Goal: Task Accomplishment & Management: Use online tool/utility

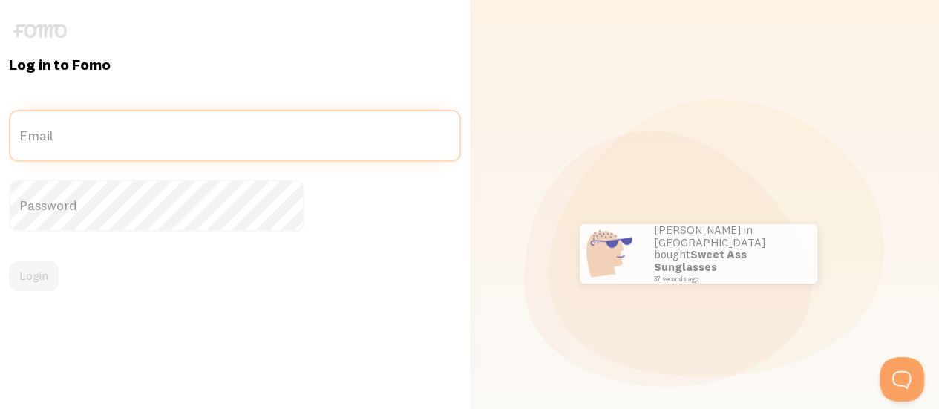
type input "[EMAIL_ADDRESS][DOMAIN_NAME]"
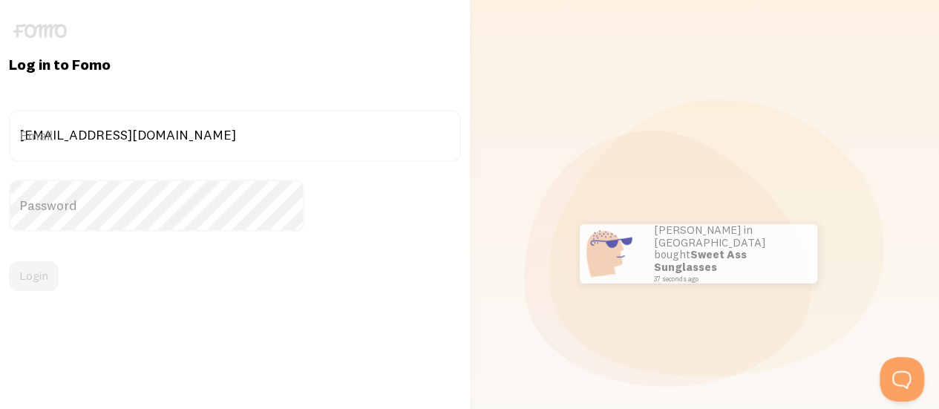
click at [215, 210] on label "Password" at bounding box center [235, 206] width 452 height 52
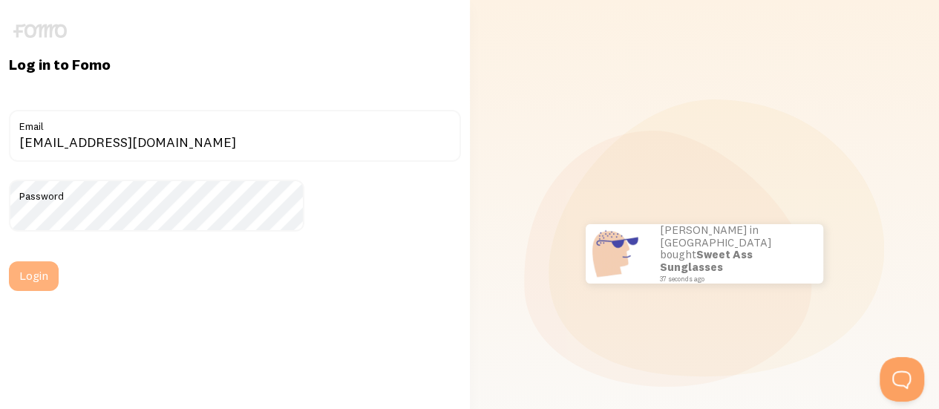
click at [59, 272] on button "Login" at bounding box center [34, 276] width 50 height 30
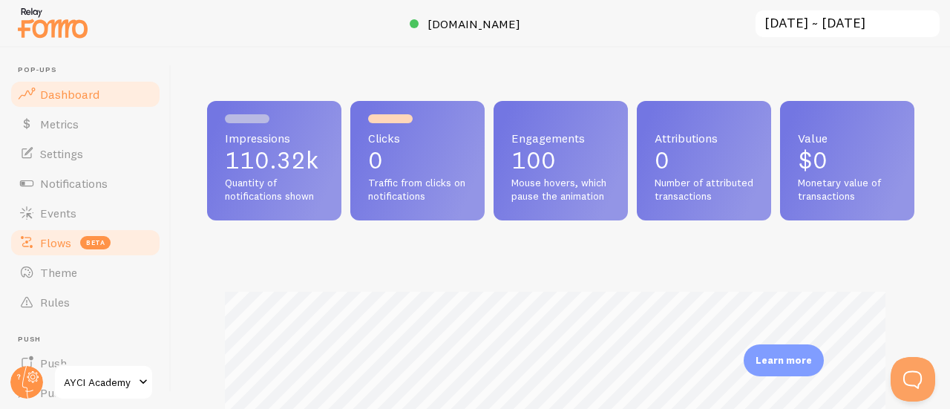
click at [59, 243] on span "Flows" at bounding box center [55, 242] width 31 height 15
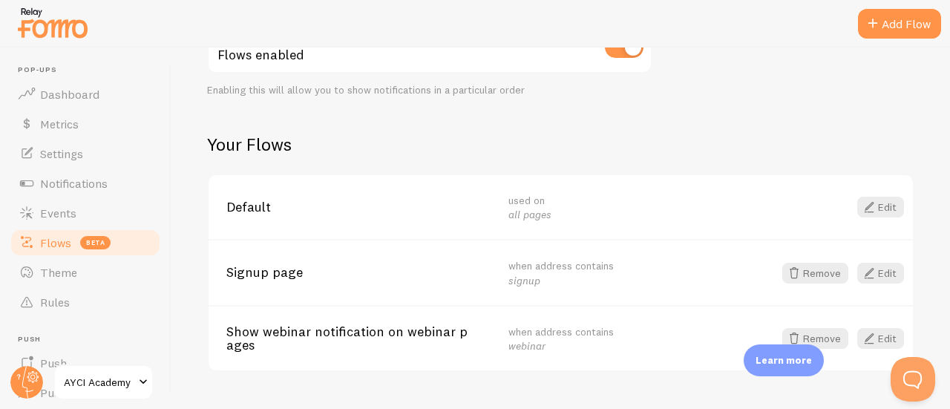
scroll to position [232, 0]
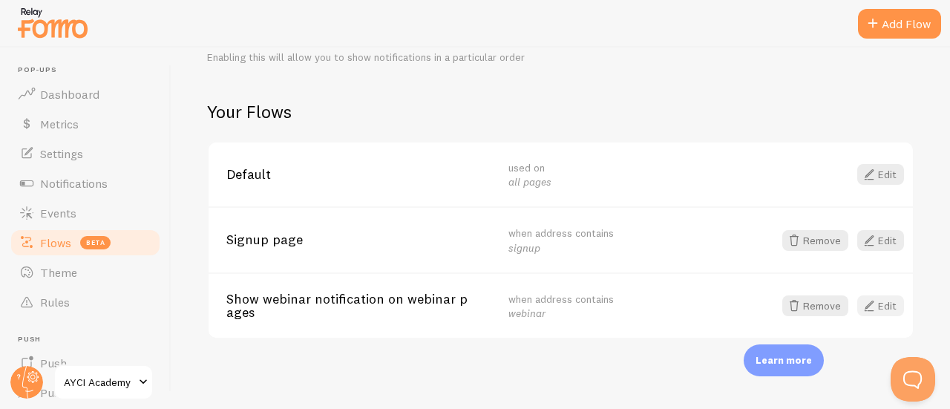
click at [861, 310] on span at bounding box center [870, 306] width 18 height 18
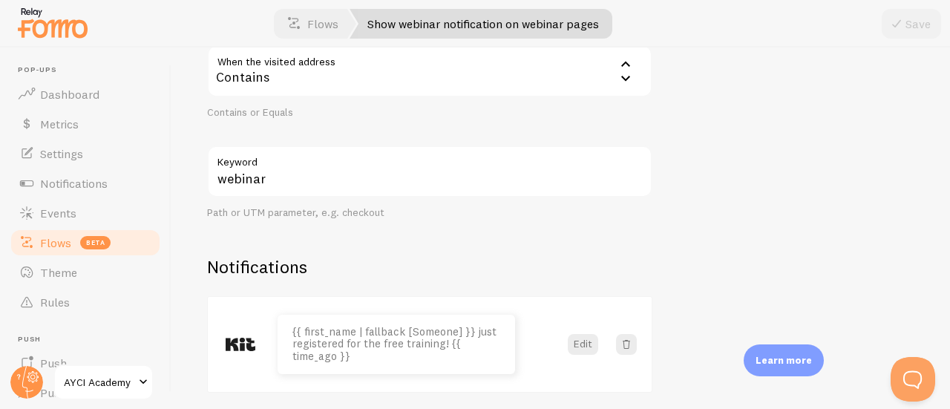
scroll to position [299, 0]
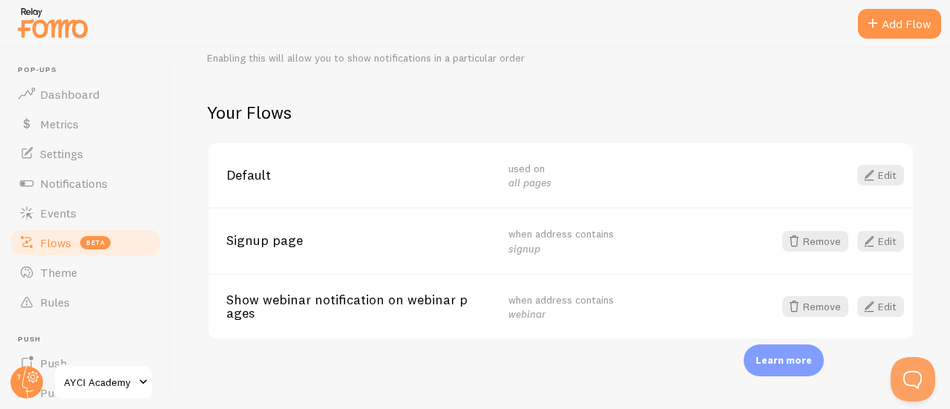
scroll to position [232, 0]
click at [868, 311] on link "Edit" at bounding box center [881, 306] width 47 height 21
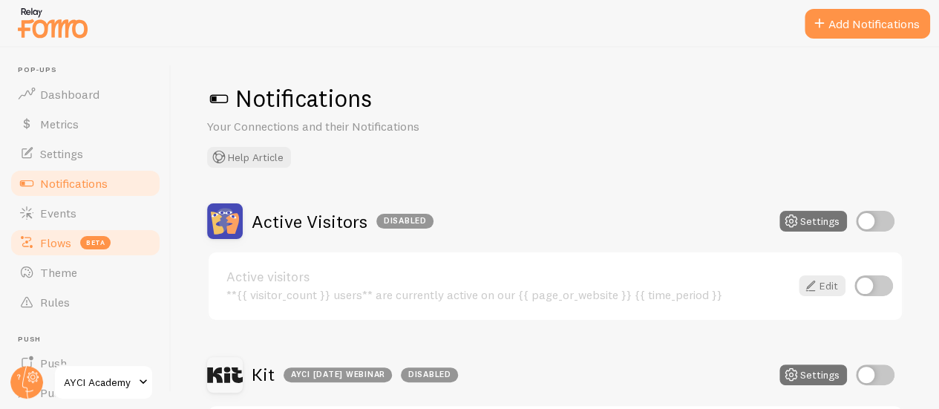
click at [53, 237] on span "Flows" at bounding box center [55, 242] width 31 height 15
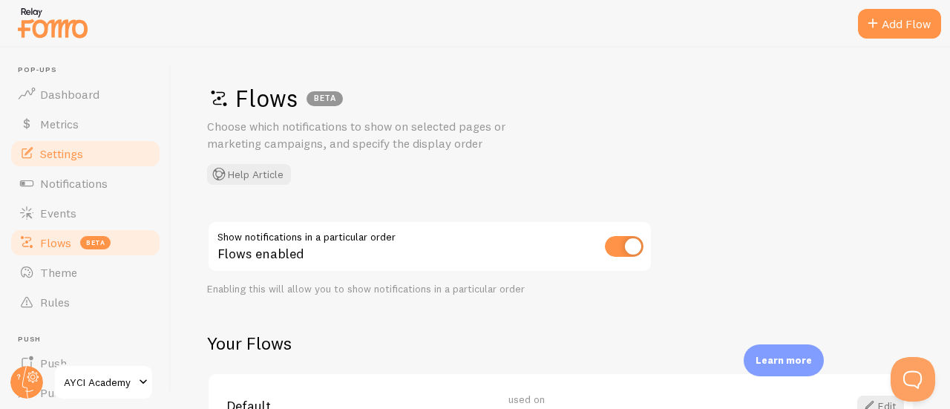
click at [78, 160] on span "Settings" at bounding box center [61, 153] width 43 height 15
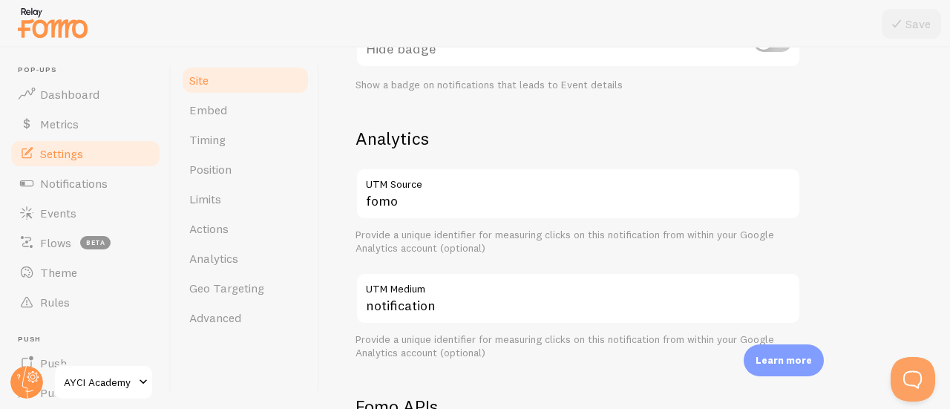
scroll to position [533, 0]
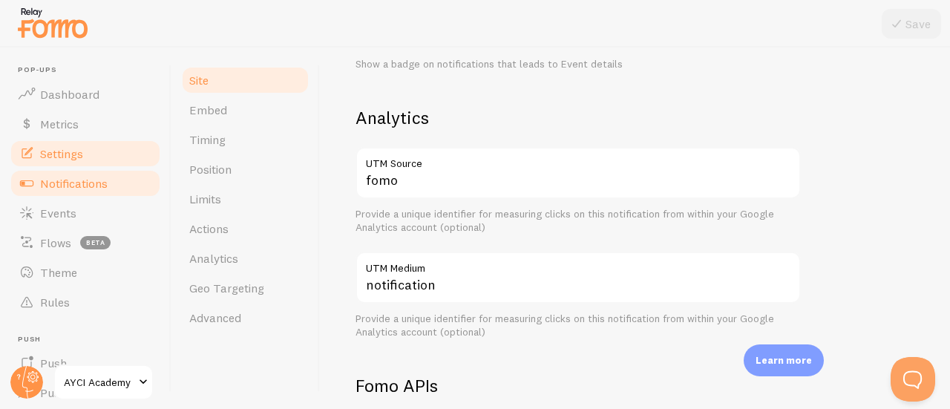
click at [80, 188] on span "Notifications" at bounding box center [74, 183] width 68 height 15
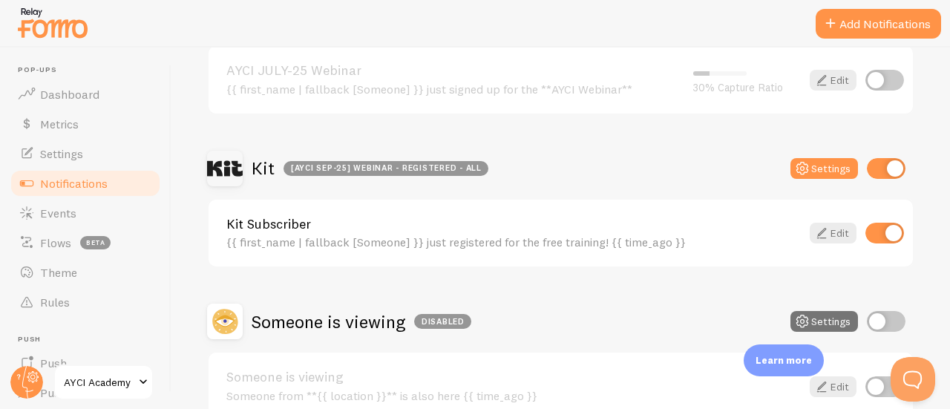
scroll to position [824, 0]
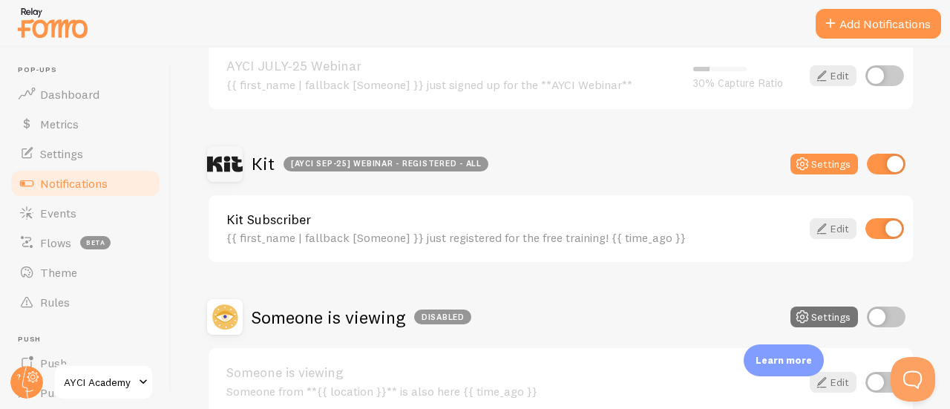
click at [871, 171] on input "checkbox" at bounding box center [886, 164] width 39 height 21
checkbox input "false"
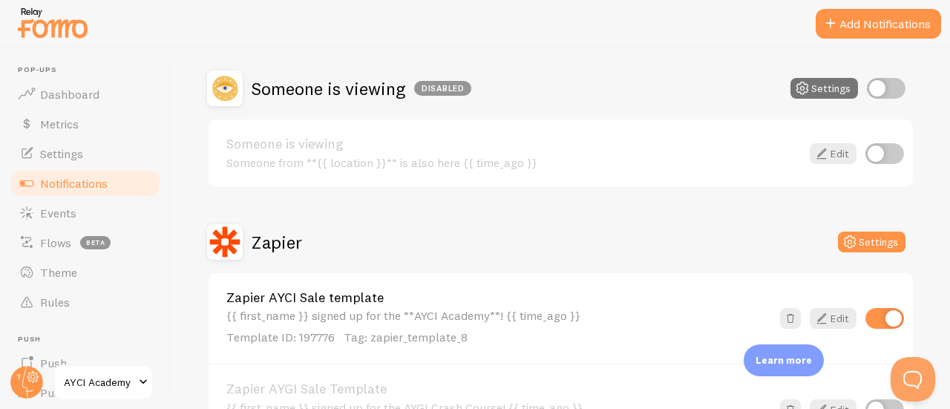
scroll to position [1171, 0]
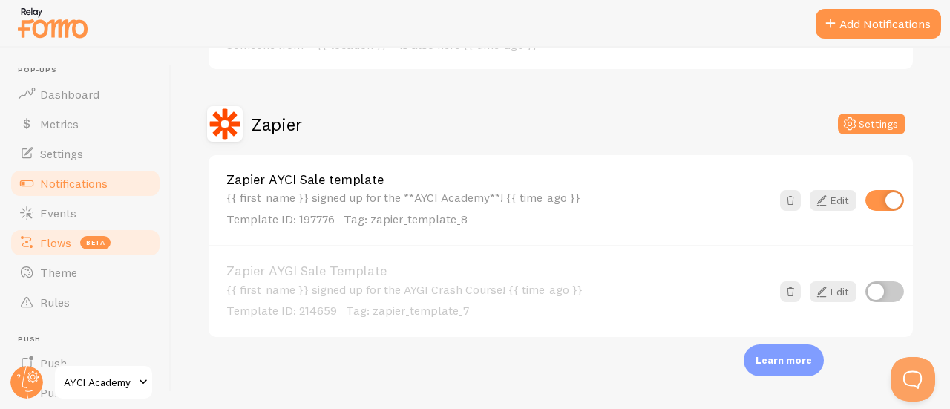
click at [61, 255] on link "Flows beta" at bounding box center [85, 243] width 153 height 30
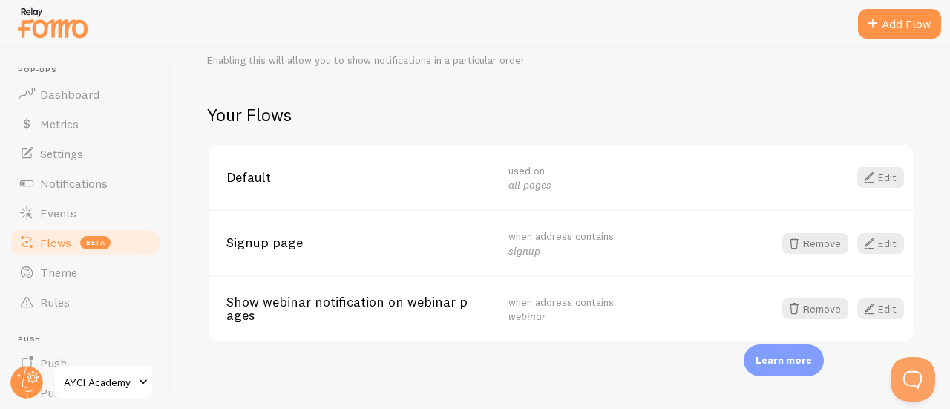
scroll to position [232, 0]
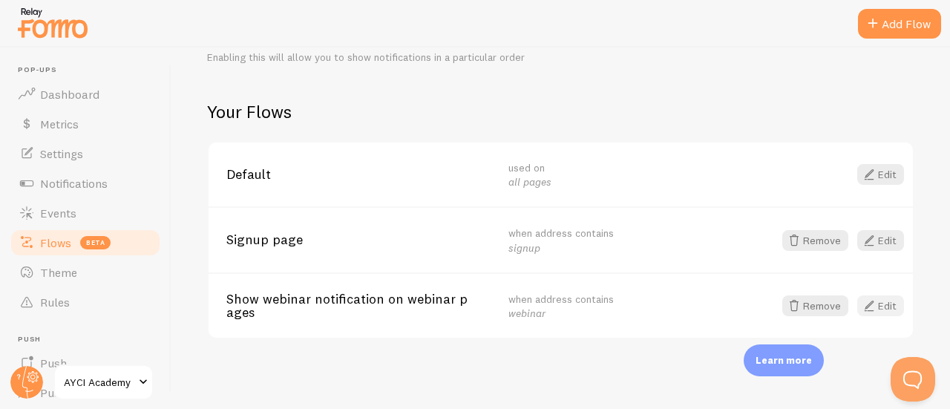
click at [861, 301] on span at bounding box center [870, 306] width 18 height 18
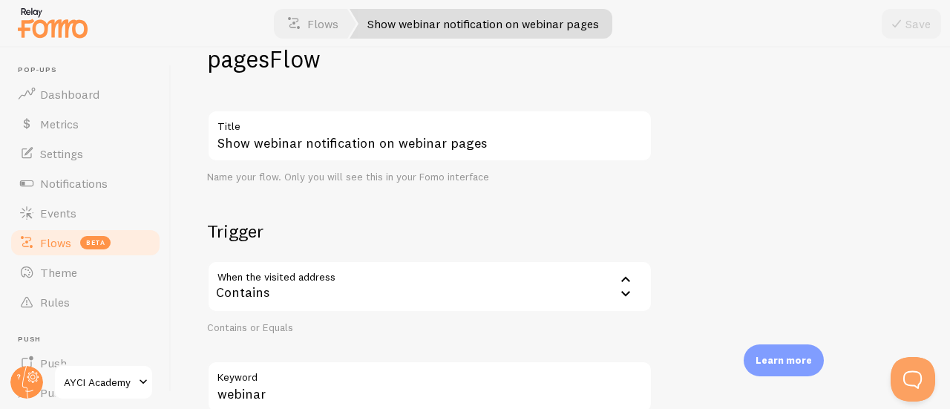
scroll to position [83, 0]
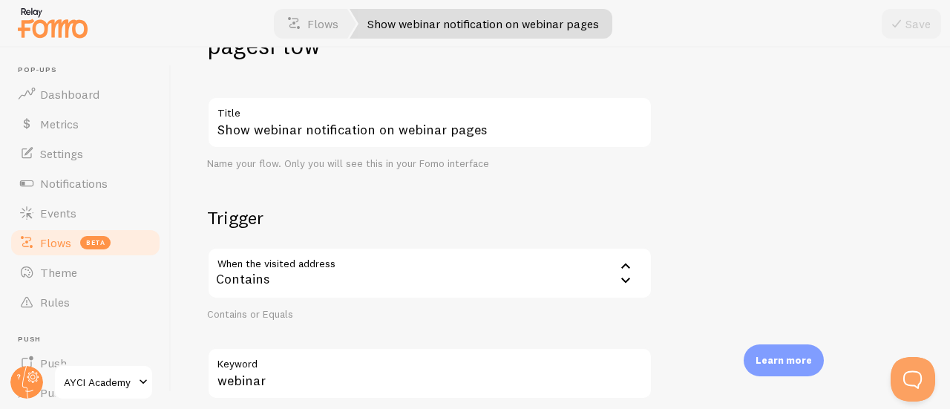
click at [431, 261] on div "Contains" at bounding box center [430, 273] width 446 height 52
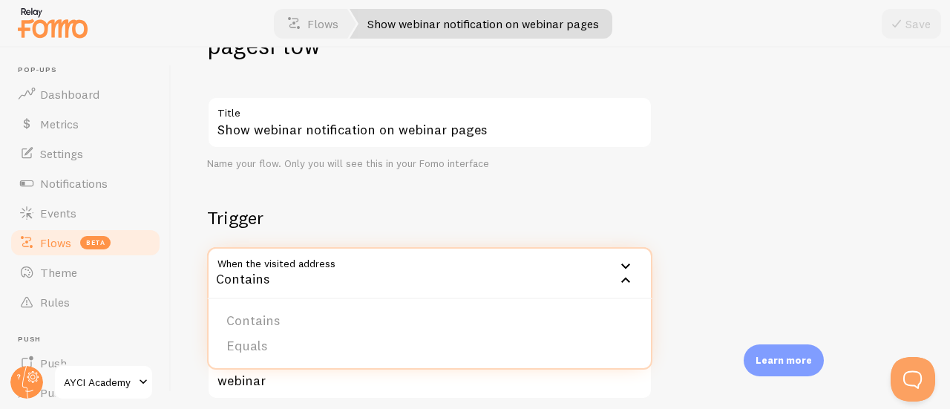
click at [426, 206] on h2 "Trigger" at bounding box center [430, 217] width 446 height 23
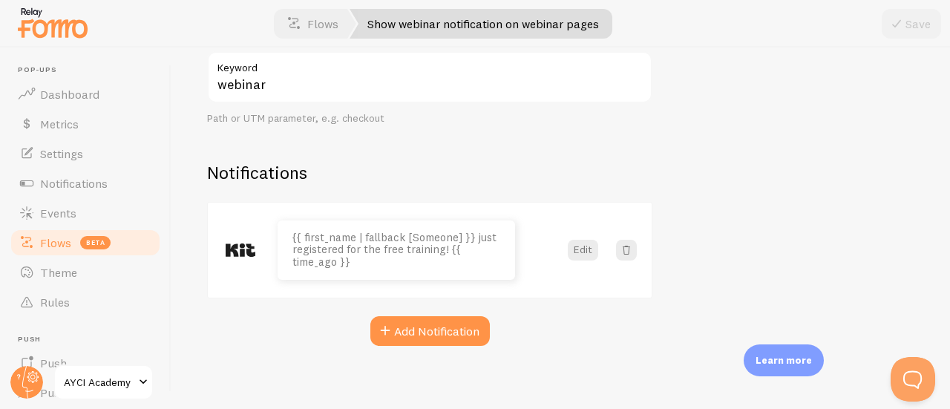
scroll to position [386, 0]
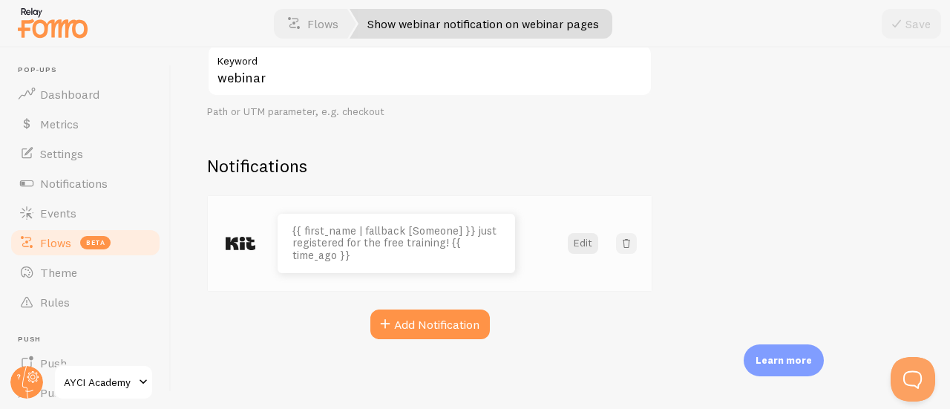
click at [627, 237] on span at bounding box center [626, 243] width 15 height 15
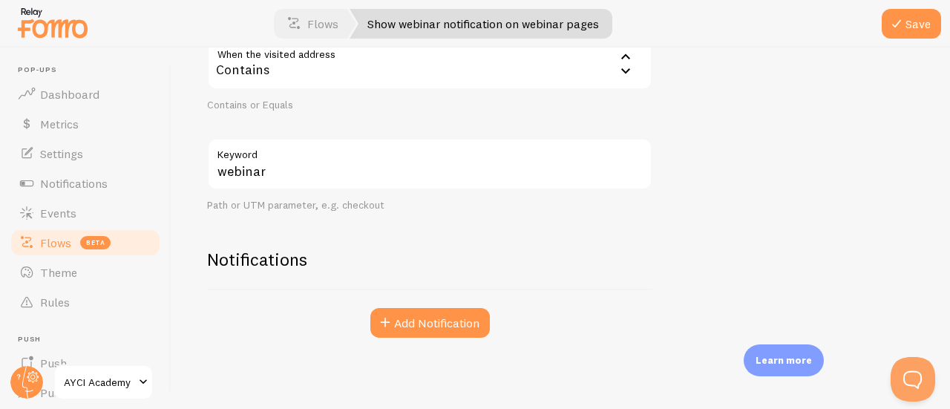
scroll to position [291, 0]
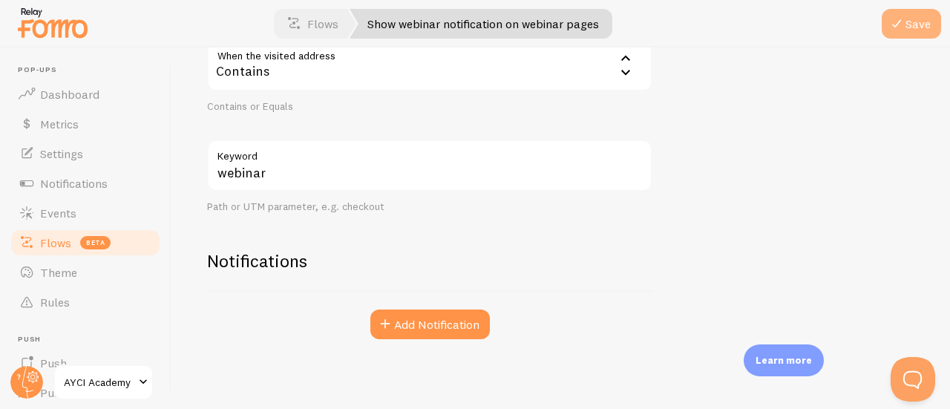
click at [912, 21] on button "Save" at bounding box center [911, 24] width 59 height 30
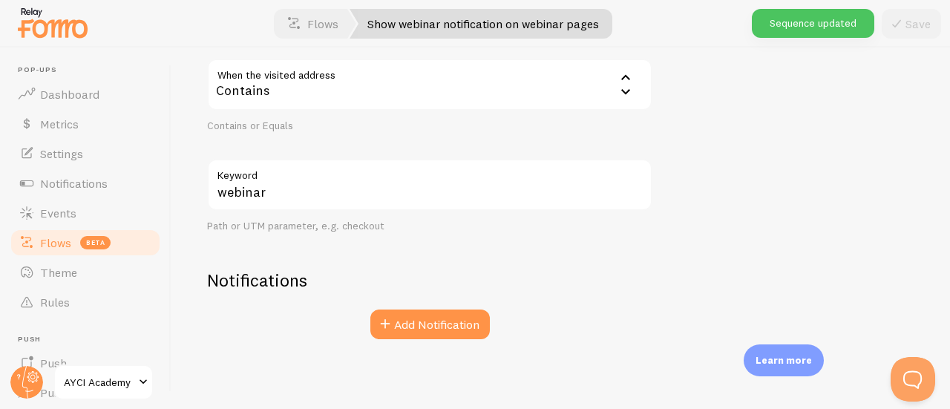
scroll to position [273, 0]
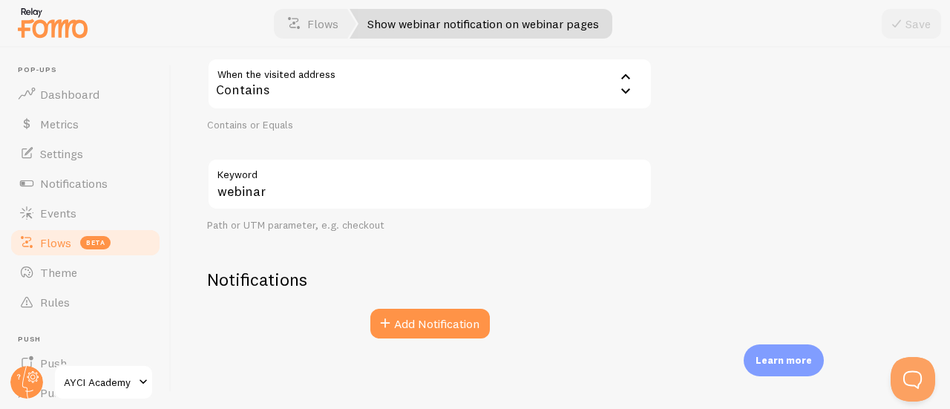
click at [86, 234] on link "Flows beta" at bounding box center [85, 243] width 153 height 30
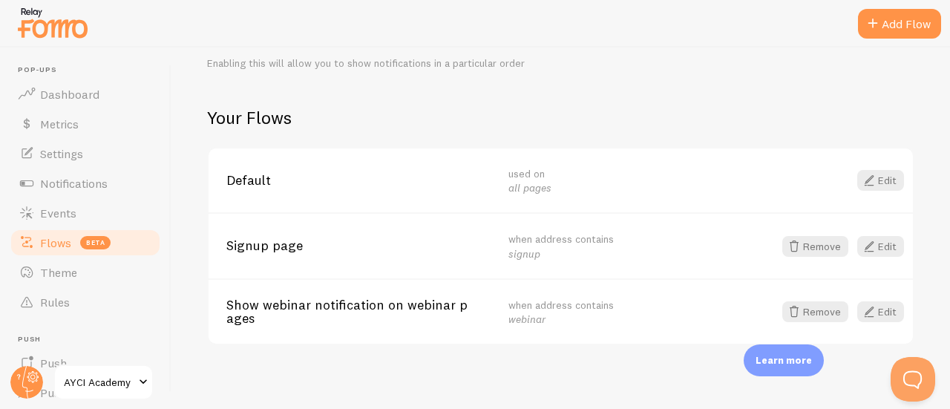
scroll to position [232, 0]
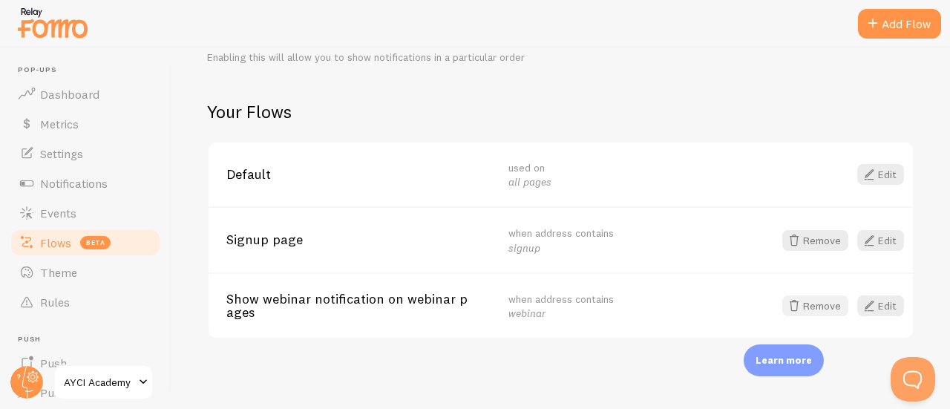
click at [799, 313] on button "Remove" at bounding box center [816, 306] width 66 height 21
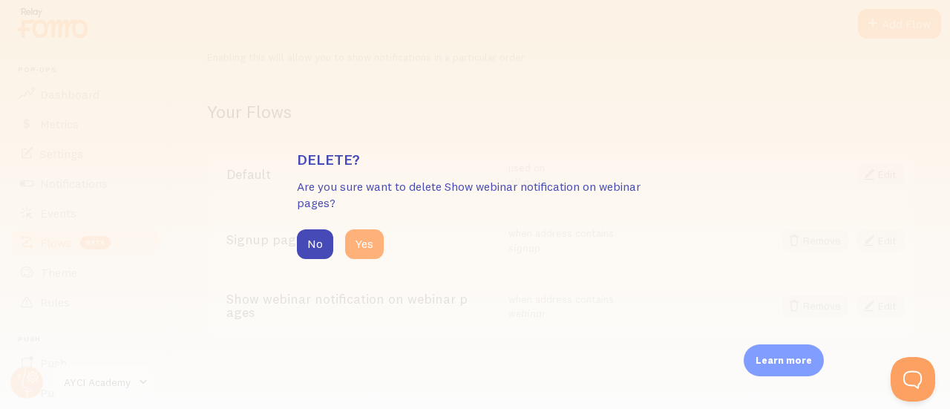
click at [356, 237] on button "Yes" at bounding box center [364, 244] width 39 height 30
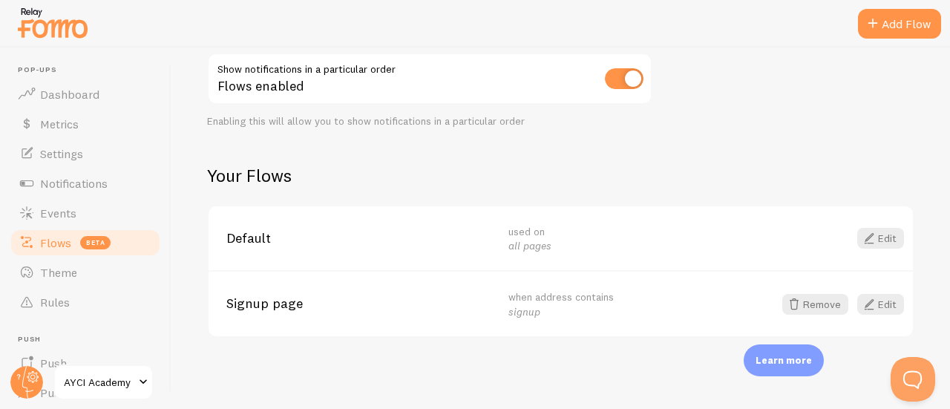
scroll to position [166, 0]
